Goal: Check status

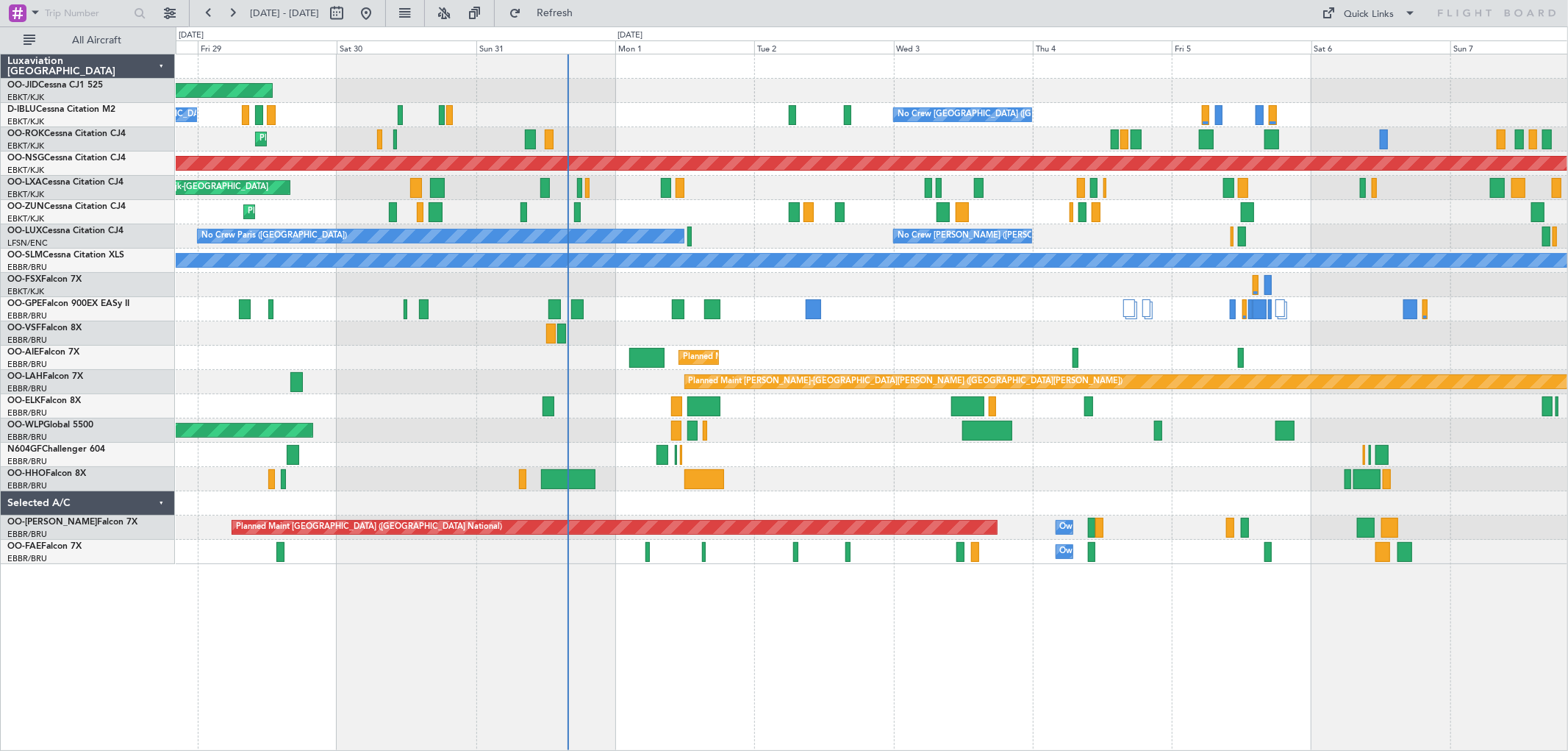
click at [869, 346] on div "Planned Maint Kortrijk-Wevelgem AOG Maint Kortrijk-Wevelgem A/C Unavailable Kor…" at bounding box center [871, 309] width 1392 height 510
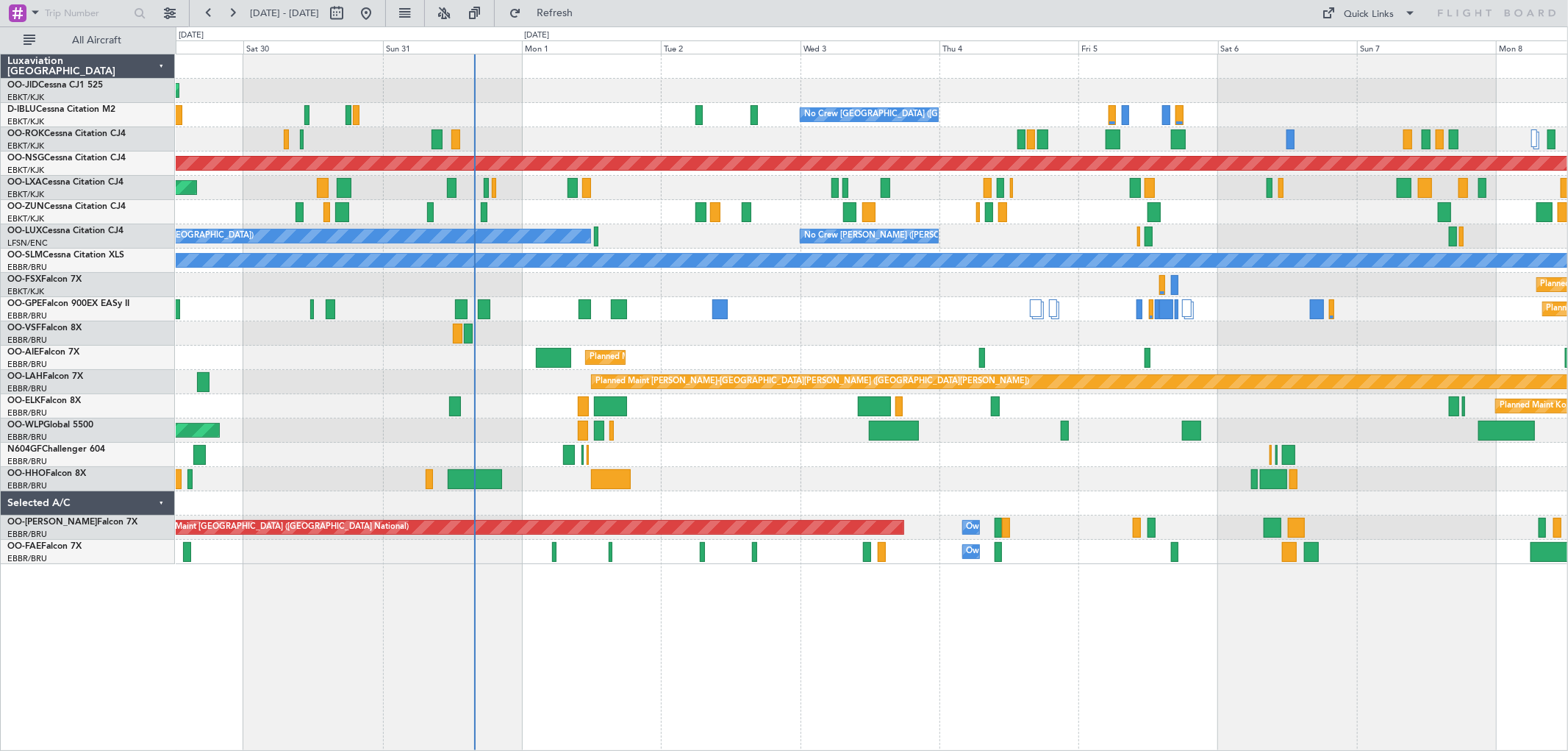
click at [1196, 333] on div at bounding box center [871, 333] width 1392 height 24
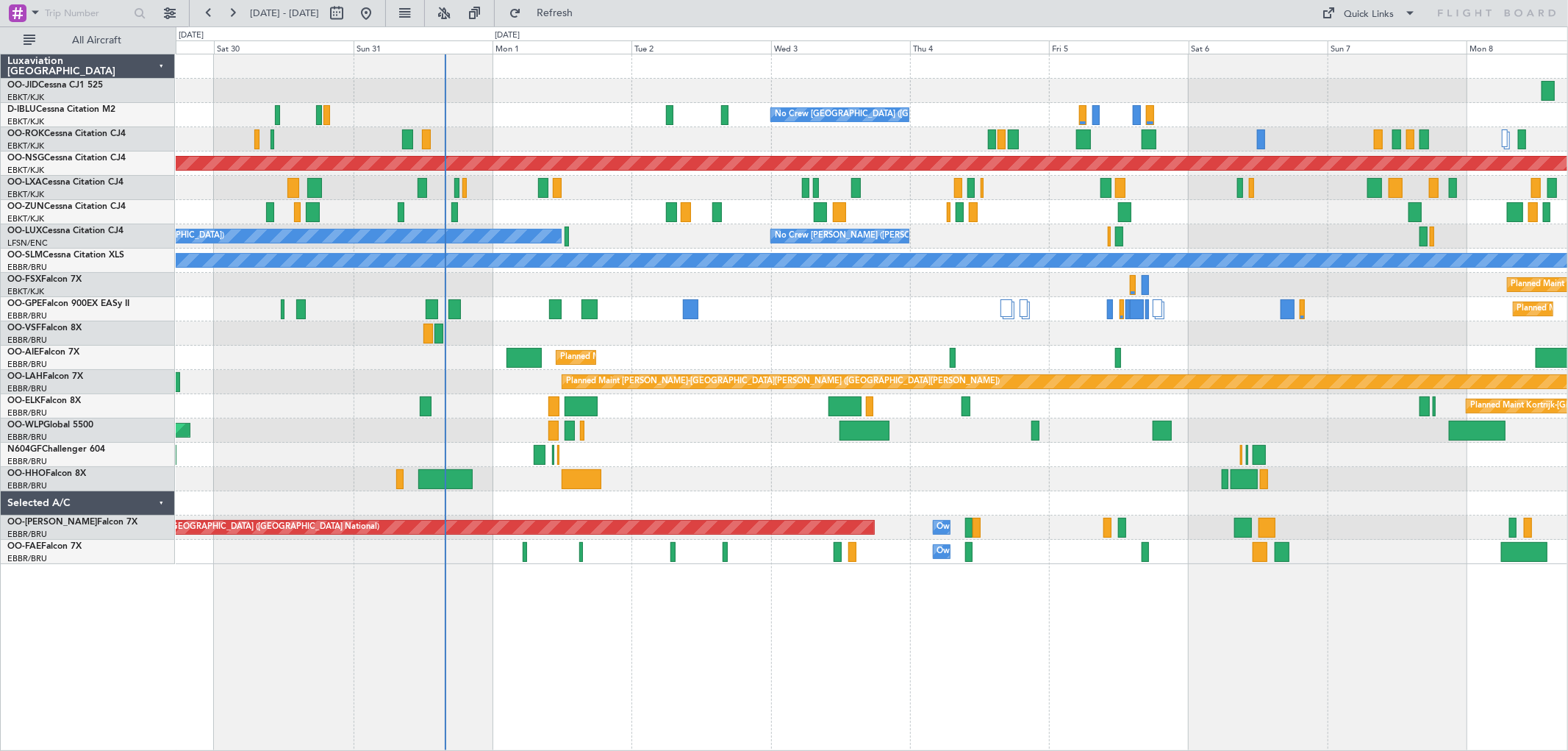
click at [987, 296] on div "Planned Maint Kortrijk-Wevelgem Planned Maint Kortrijk-Wevelgem" at bounding box center [871, 284] width 1392 height 24
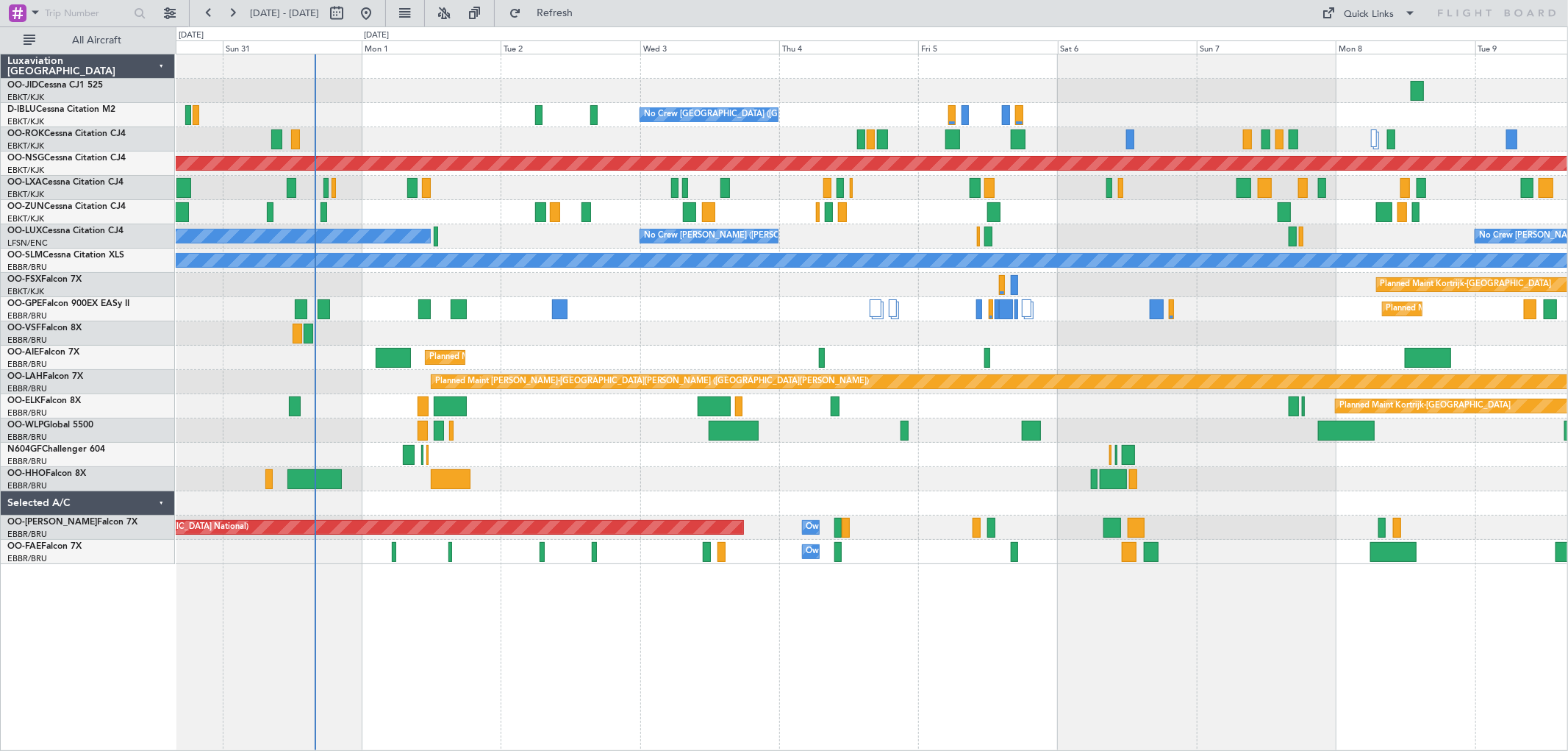
click at [813, 298] on div "Planned Maint Brussels (Brussels National) Planned Maint Brussels (Brussels Nat…" at bounding box center [871, 309] width 1392 height 24
